Goal: Task Accomplishment & Management: Use online tool/utility

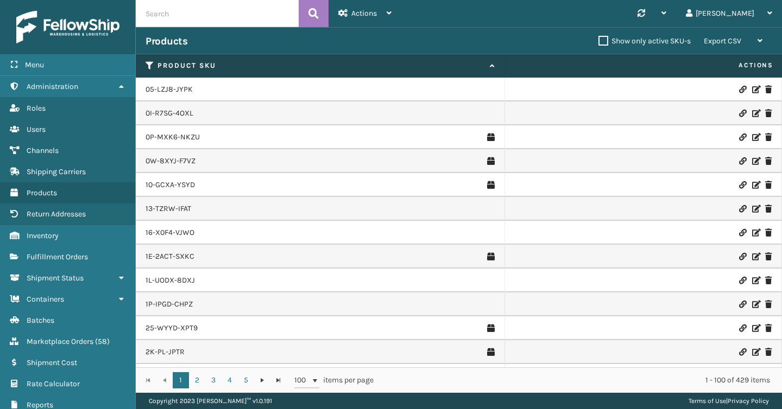
click at [215, 19] on input "text" at bounding box center [217, 13] width 163 height 27
paste input "AMB-11W-24"
type input "AMB-11W-24"
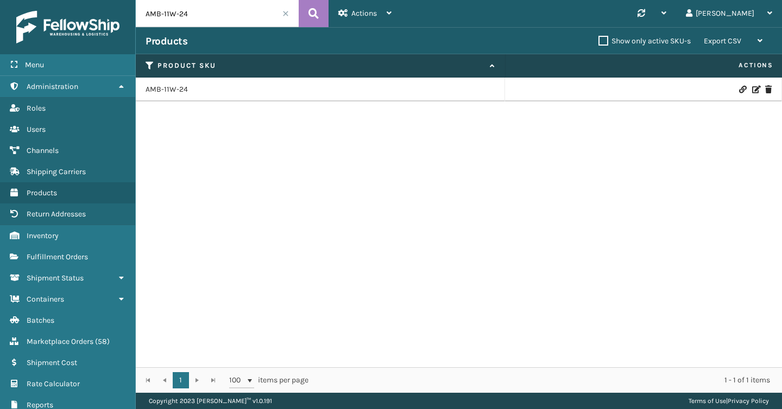
click at [755, 89] on icon at bounding box center [755, 90] width 7 height 8
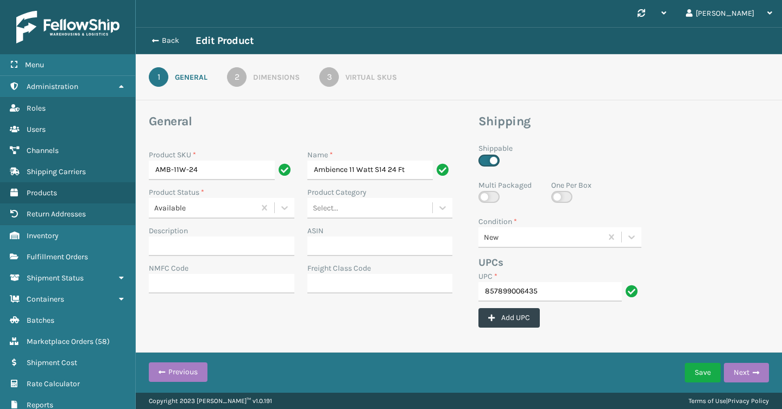
click at [357, 72] on div "Virtual SKUs" at bounding box center [371, 77] width 52 height 11
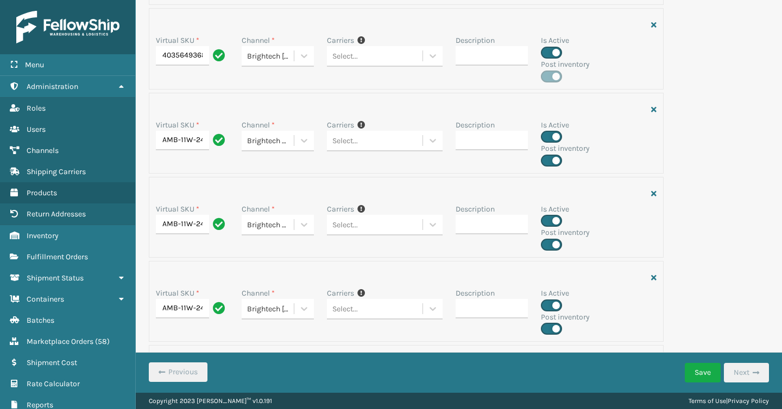
scroll to position [706, 0]
click at [304, 146] on div at bounding box center [304, 140] width 20 height 20
click at [466, 189] on div at bounding box center [406, 194] width 501 height 20
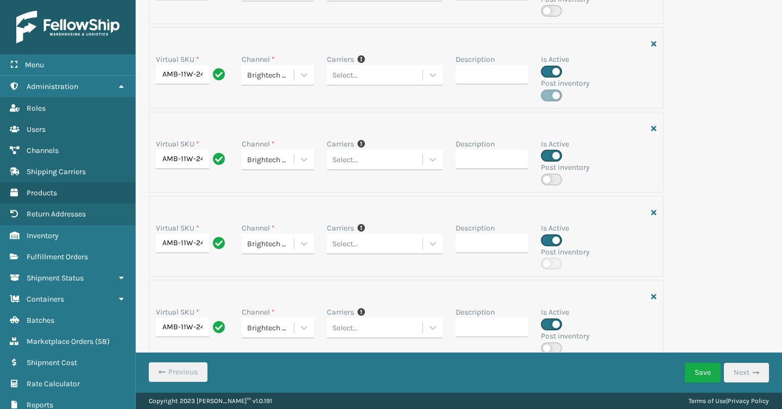
scroll to position [1533, 0]
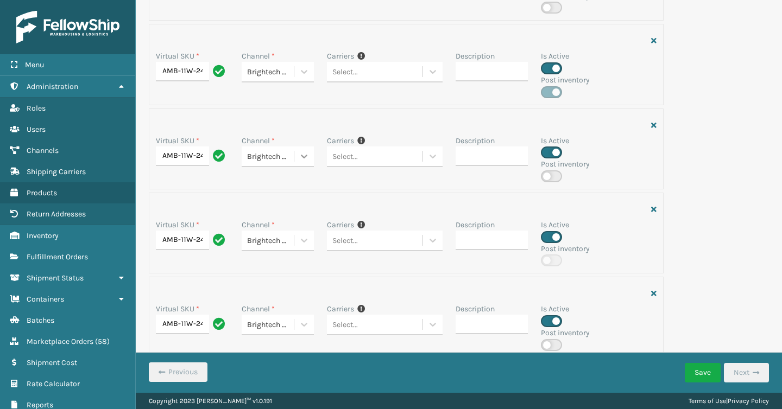
click at [305, 154] on icon at bounding box center [304, 156] width 11 height 11
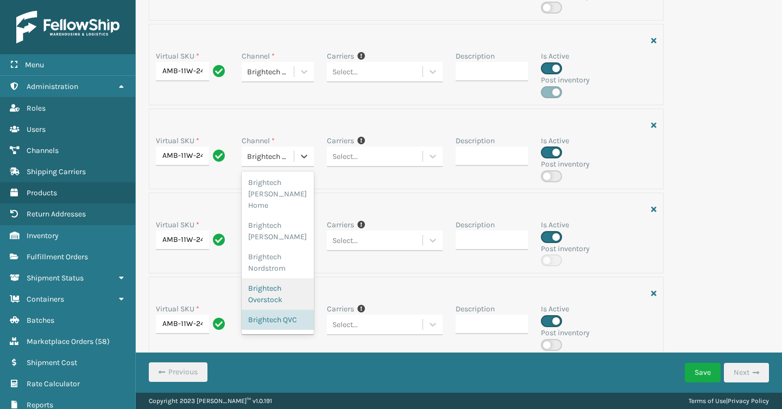
click at [428, 206] on div at bounding box center [406, 210] width 501 height 20
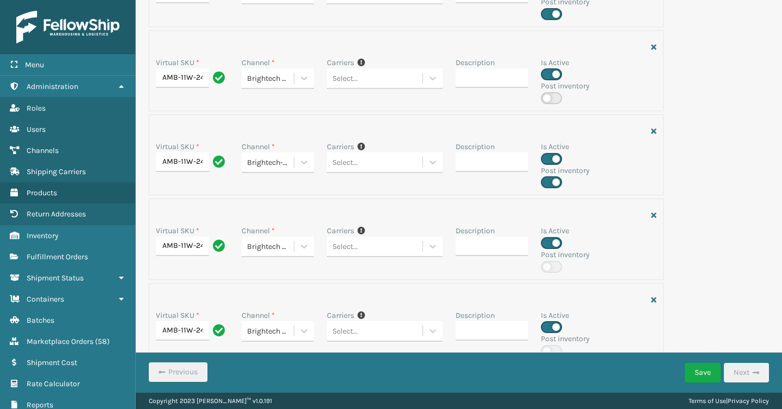
scroll to position [1090, 0]
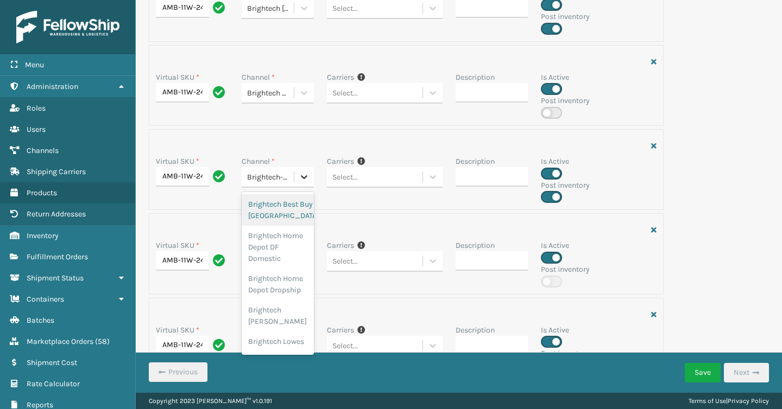
click at [308, 180] on icon at bounding box center [304, 177] width 11 height 11
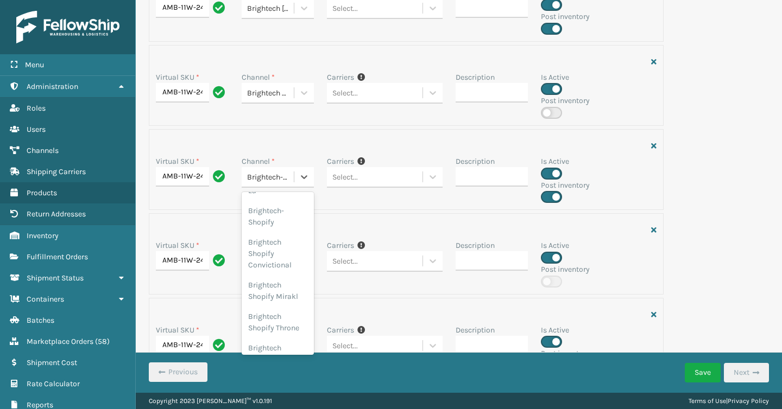
scroll to position [586, 0]
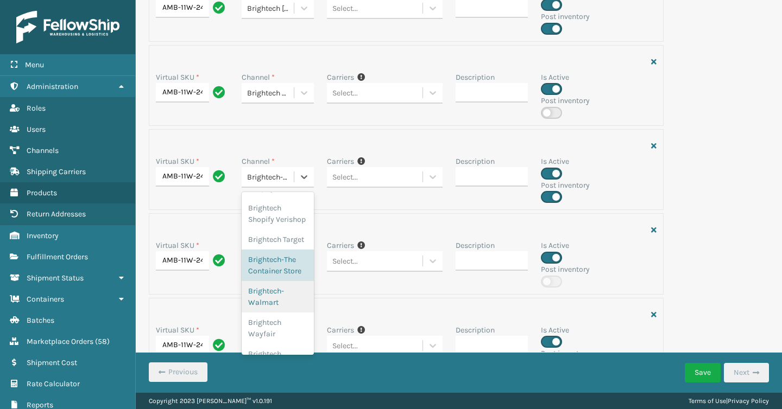
click at [433, 207] on div "Virtual SKU * AMB-11W-24 Channel * option Brightech- Walmart focused, 22 of 24.…" at bounding box center [406, 169] width 515 height 81
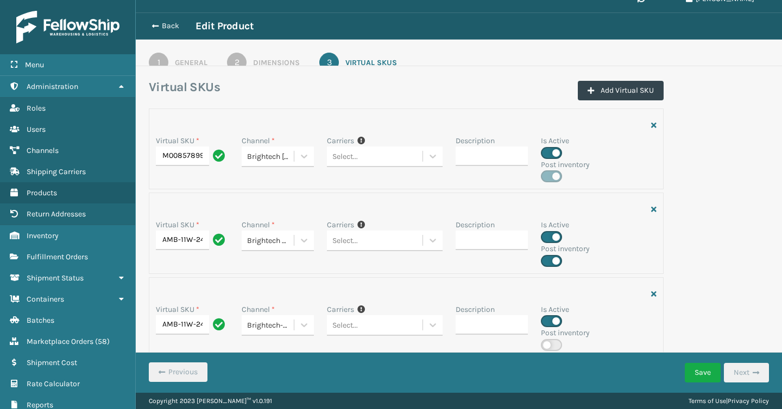
scroll to position [0, 0]
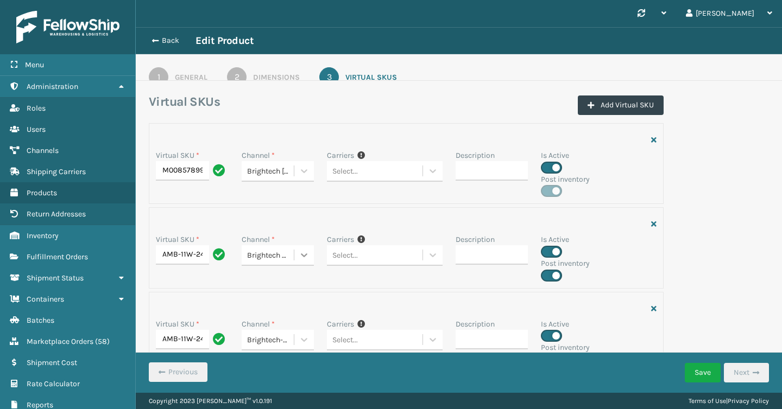
click at [305, 257] on icon at bounding box center [304, 256] width 7 height 4
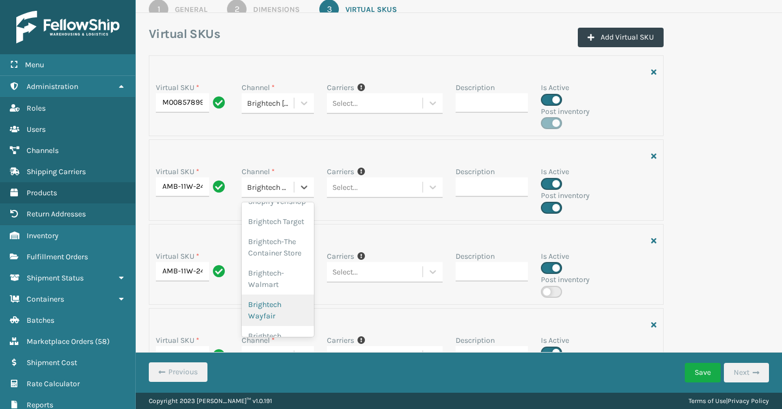
scroll to position [79, 0]
